Goal: Task Accomplishment & Management: Use online tool/utility

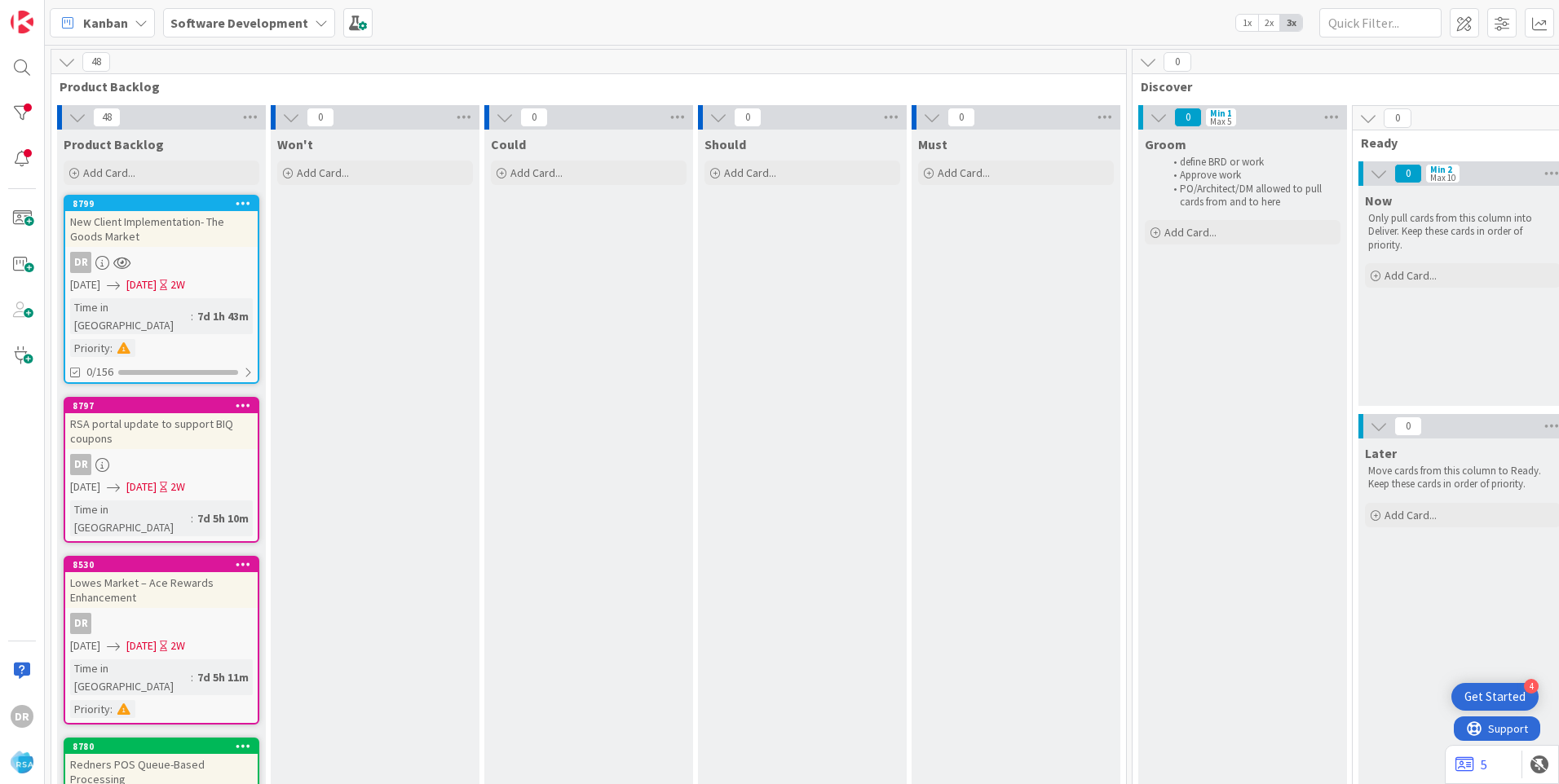
scroll to position [2, 2041]
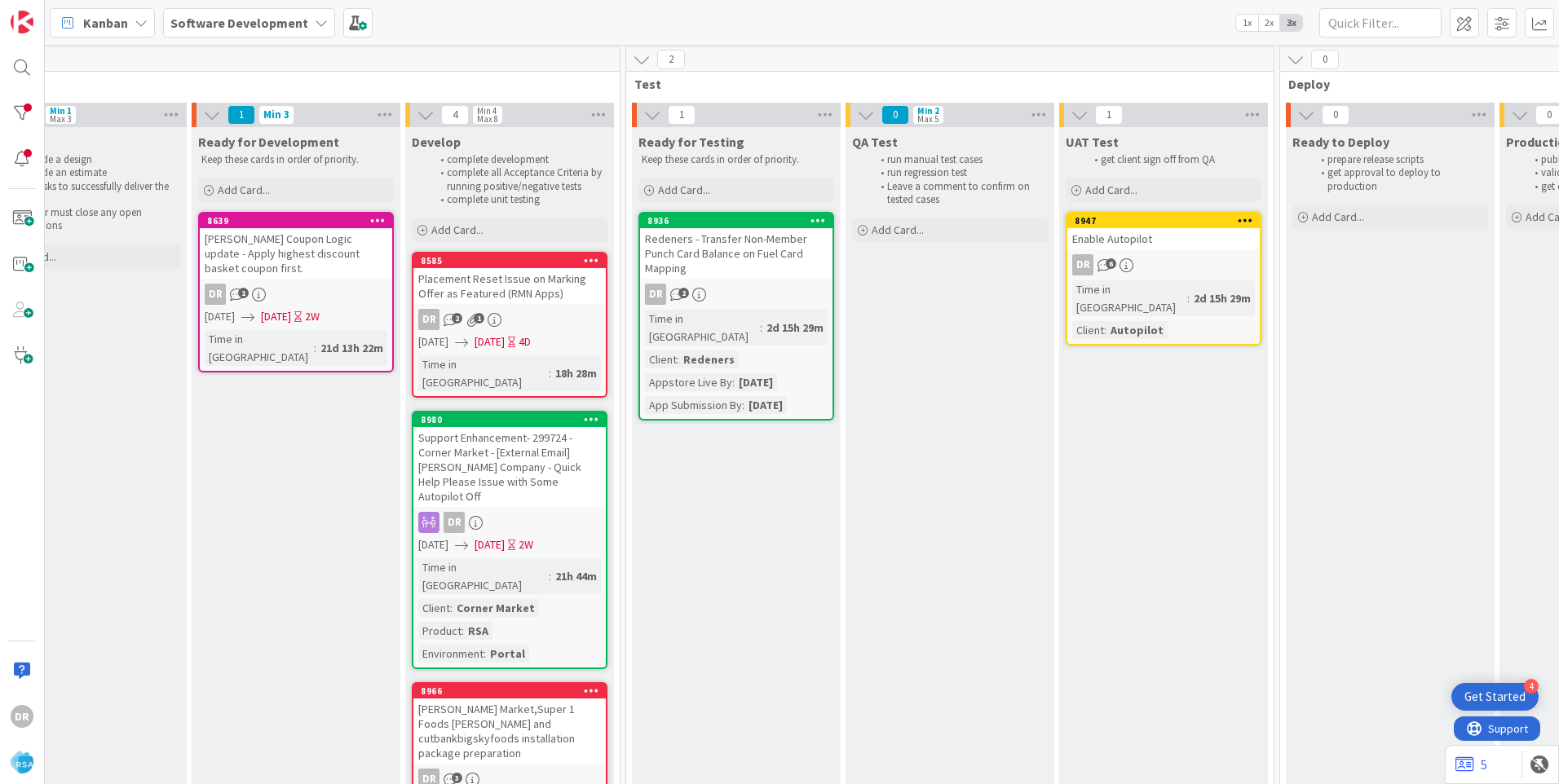
click at [526, 282] on div "Placement Reset Issue on Marking Offer as Featured (RMN Apps)" at bounding box center [509, 286] width 193 height 36
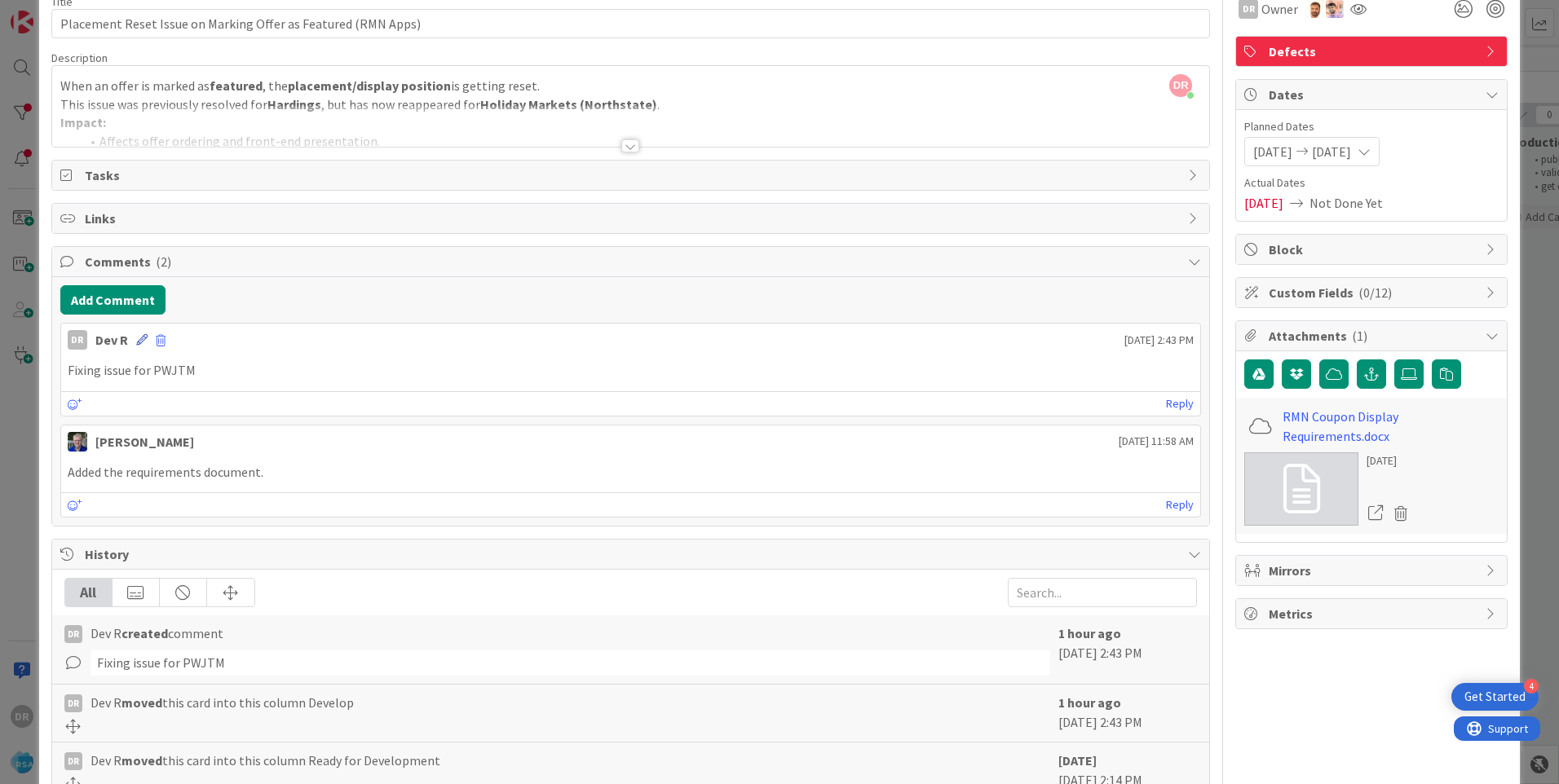
click at [142, 340] on icon at bounding box center [142, 340] width 11 height 11
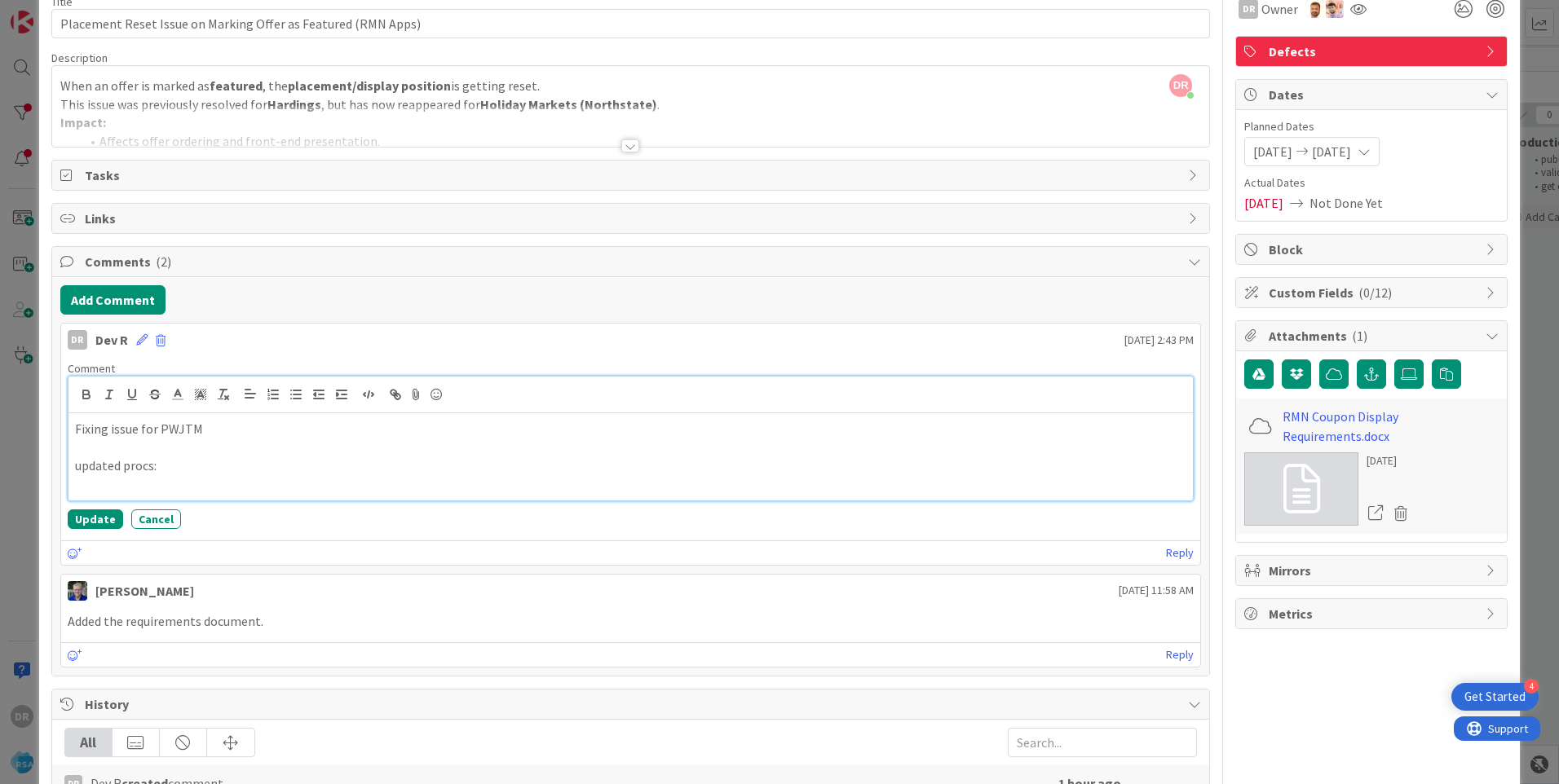
click at [82, 469] on p "updated procs:" at bounding box center [631, 465] width 1112 height 19
click at [112, 476] on p at bounding box center [631, 484] width 1112 height 19
click at [93, 467] on p at bounding box center [631, 465] width 1112 height 19
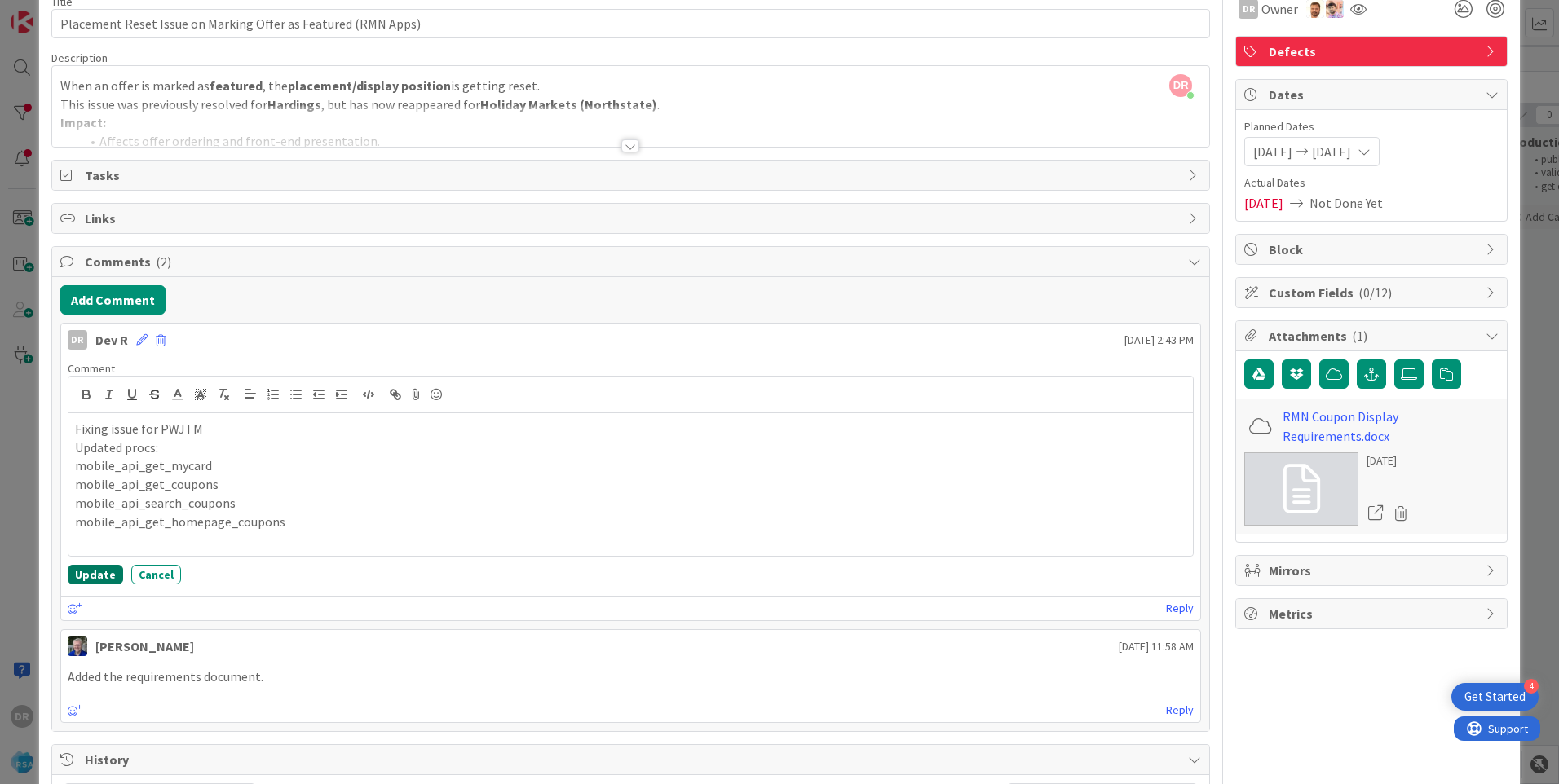
click at [105, 571] on button "Update" at bounding box center [95, 574] width 56 height 20
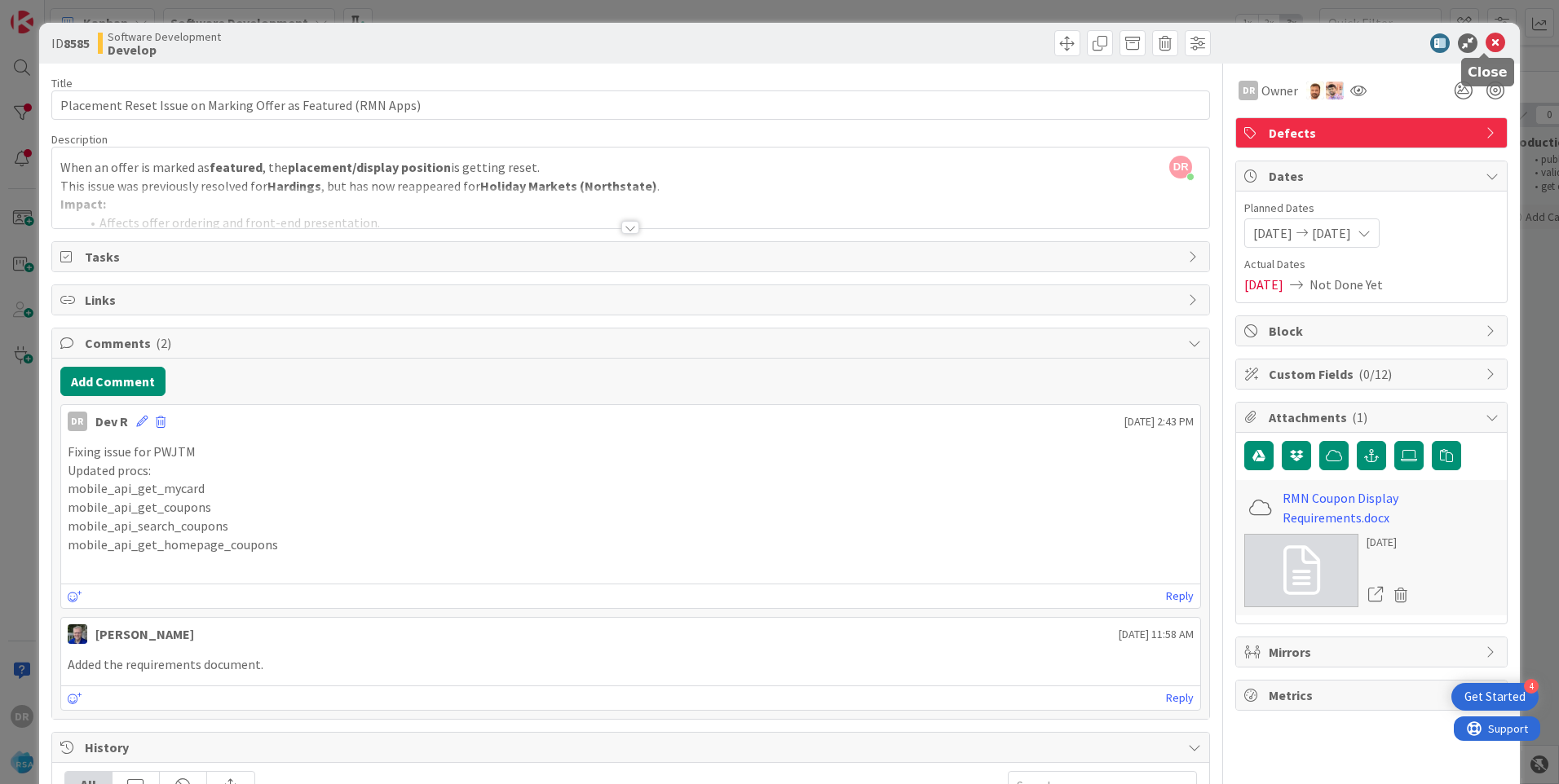
click at [1487, 48] on icon at bounding box center [1495, 43] width 20 height 20
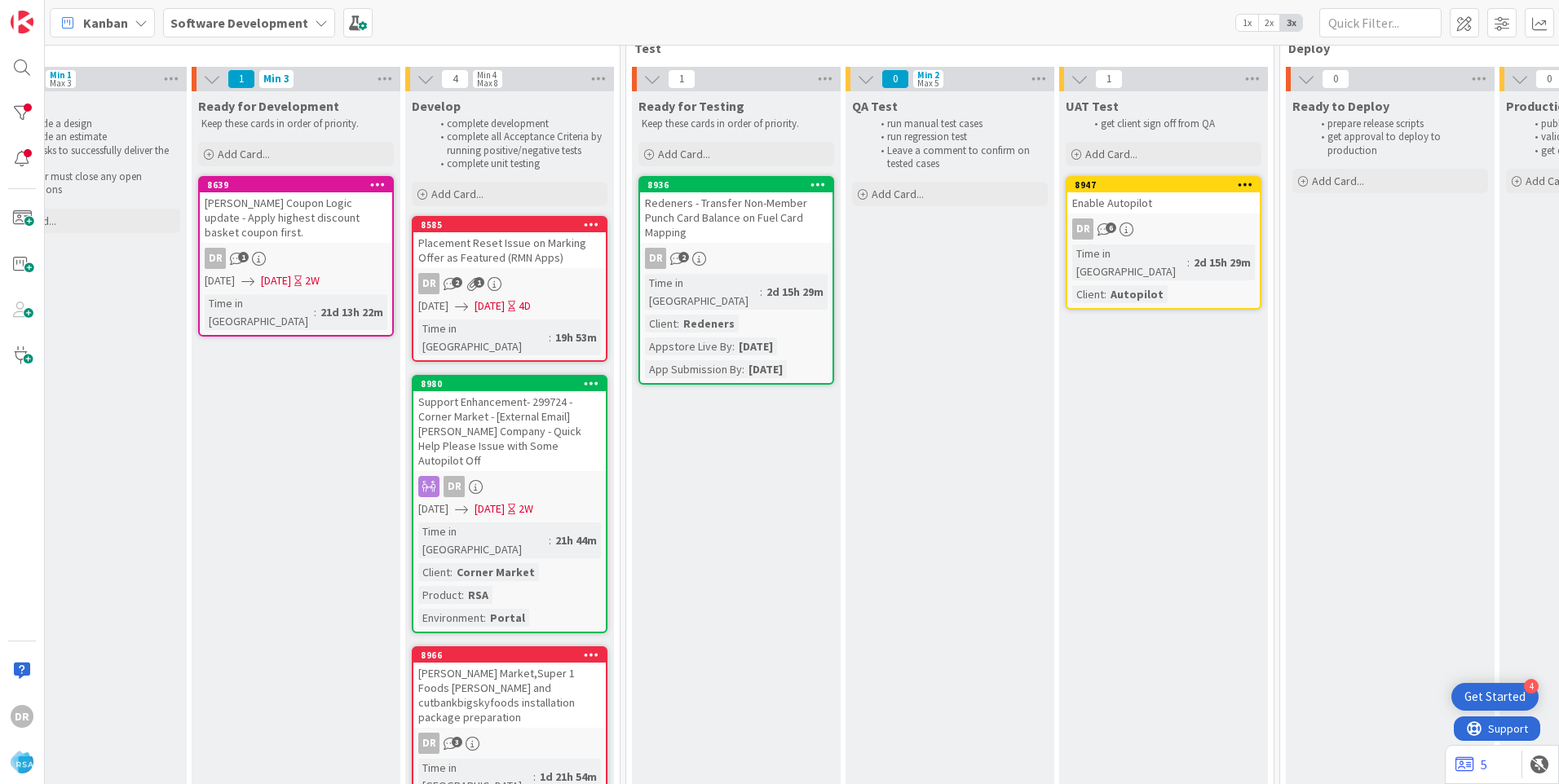
scroll to position [2, 2041]
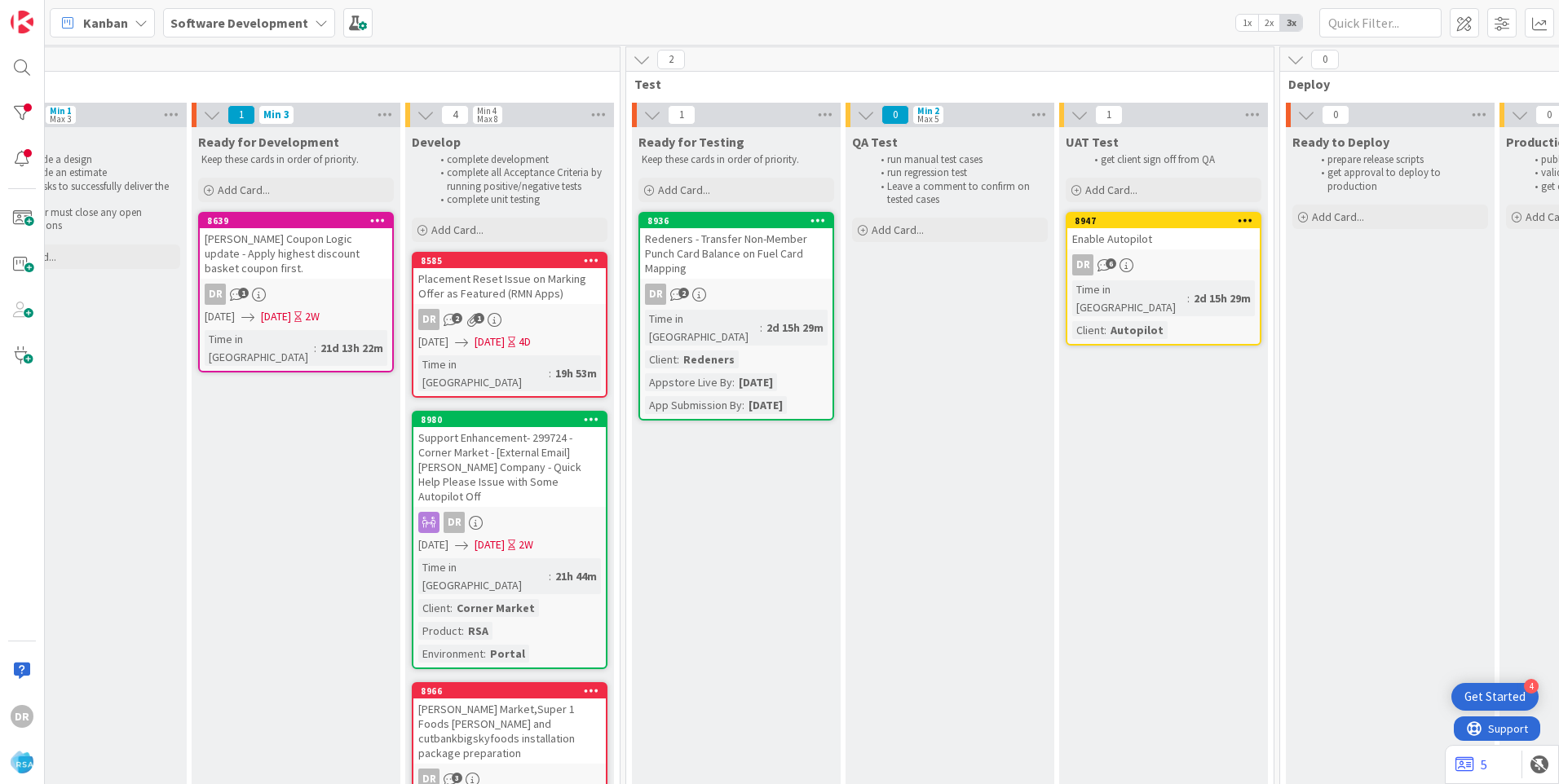
click at [508, 290] on div "Placement Reset Issue on Marking Offer as Featured (RMN Apps)" at bounding box center [509, 286] width 193 height 36
